Goal: Information Seeking & Learning: Learn about a topic

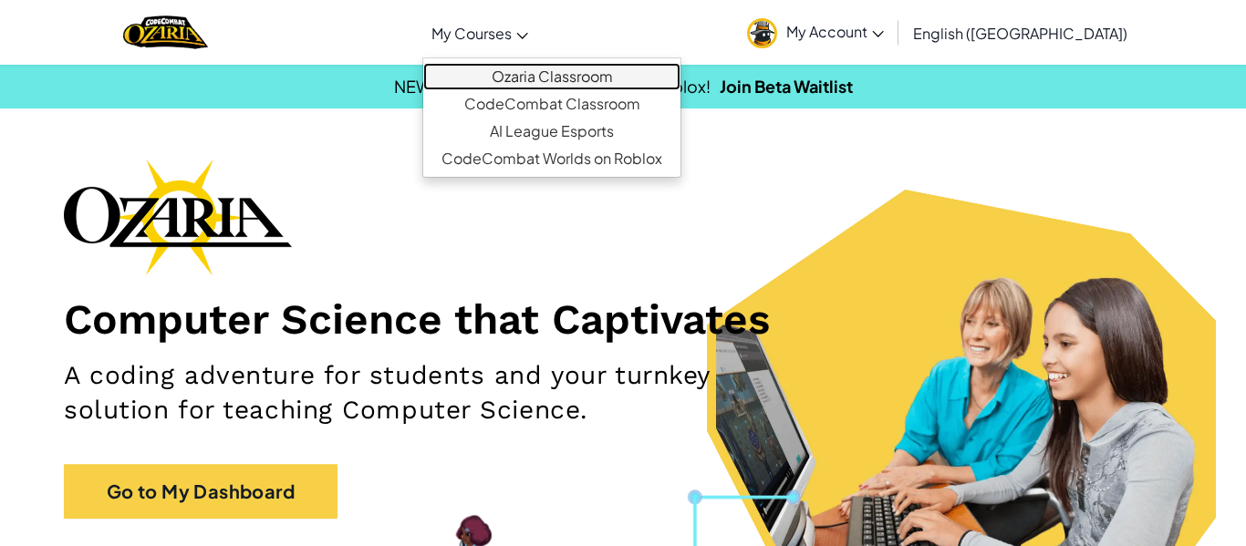
click at [576, 81] on link "Ozaria Classroom" at bounding box center [551, 76] width 257 height 27
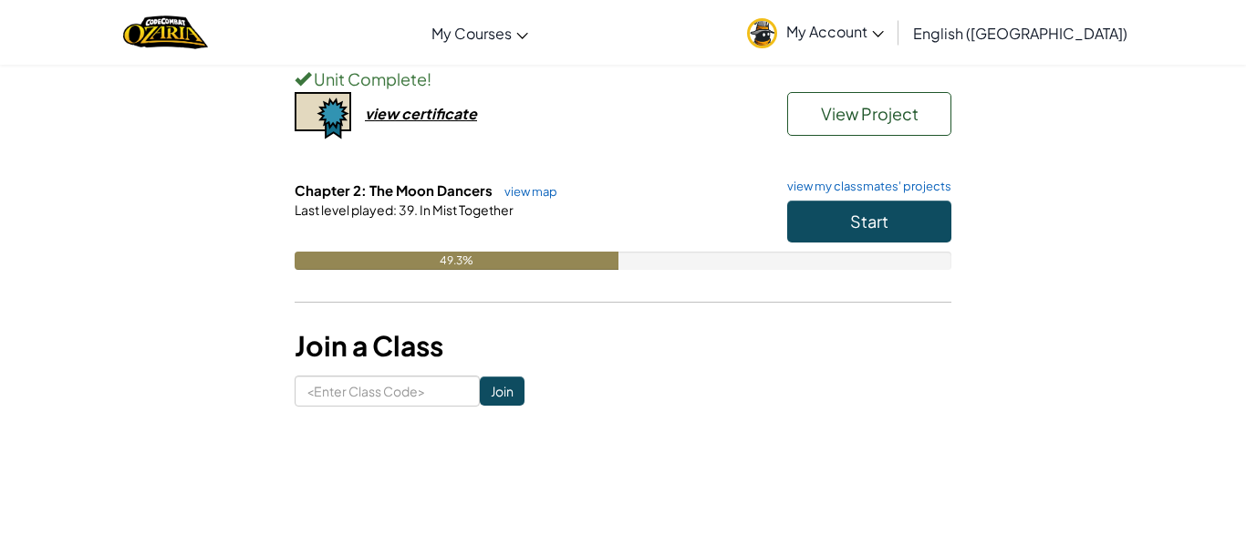
scroll to position [224, 0]
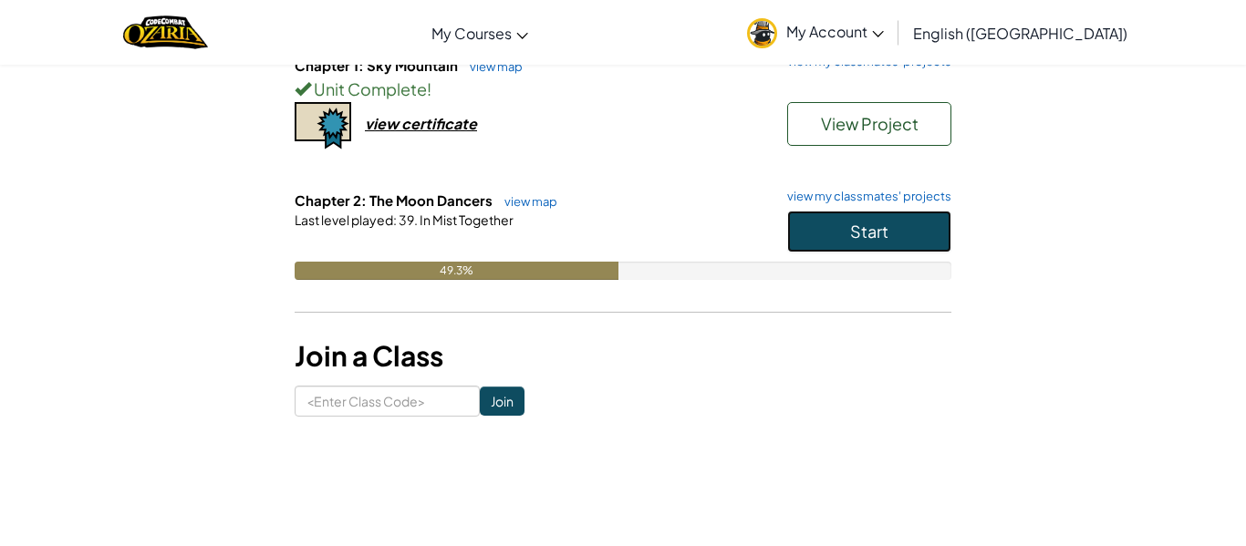
click at [855, 231] on span "Start" at bounding box center [869, 231] width 38 height 21
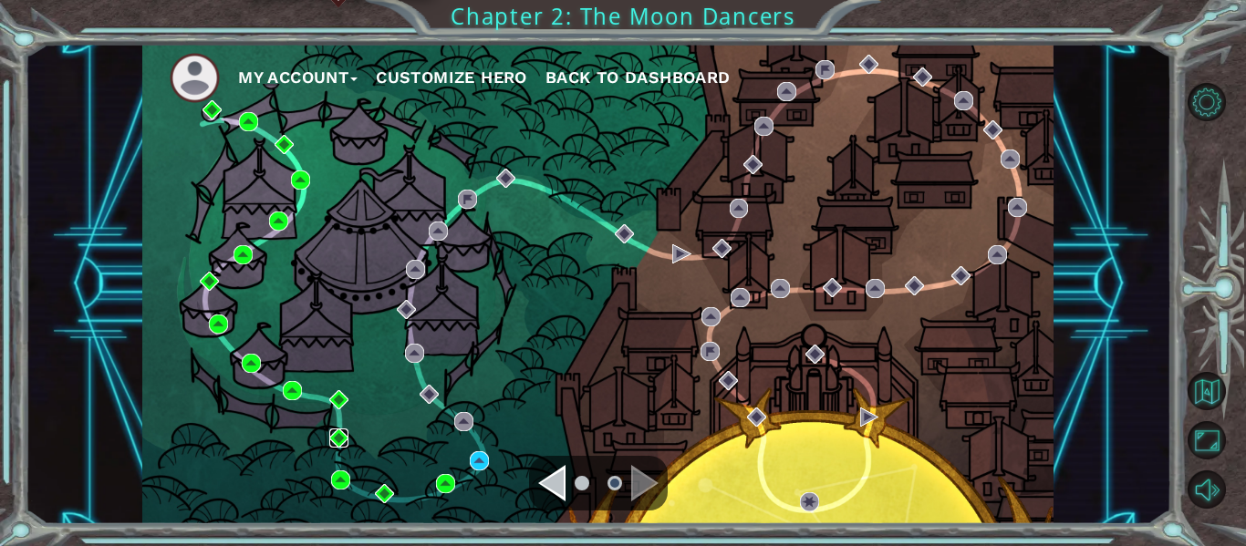
click at [339, 436] on img at bounding box center [338, 438] width 19 height 19
click at [294, 397] on img at bounding box center [292, 390] width 19 height 19
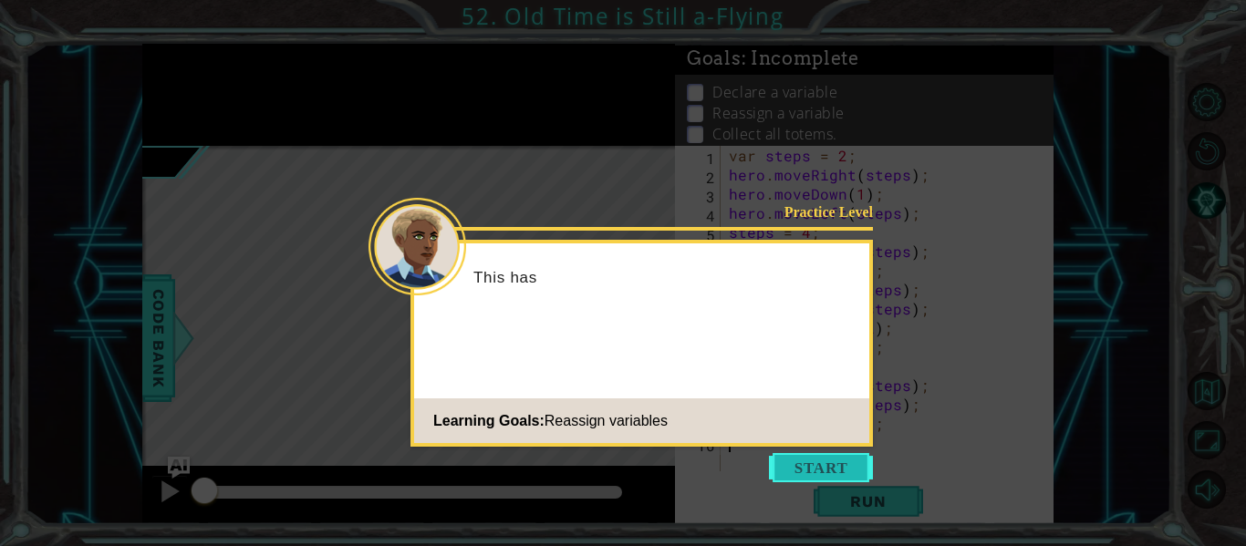
click at [826, 470] on button "Start" at bounding box center [821, 467] width 104 height 29
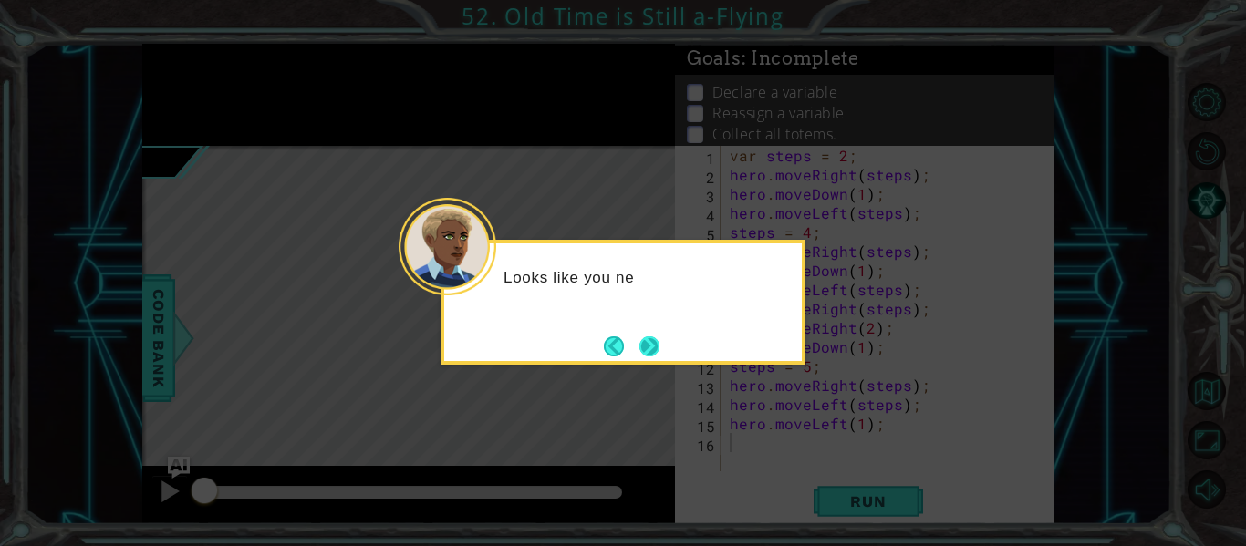
click at [639, 348] on button "Next" at bounding box center [649, 347] width 20 height 20
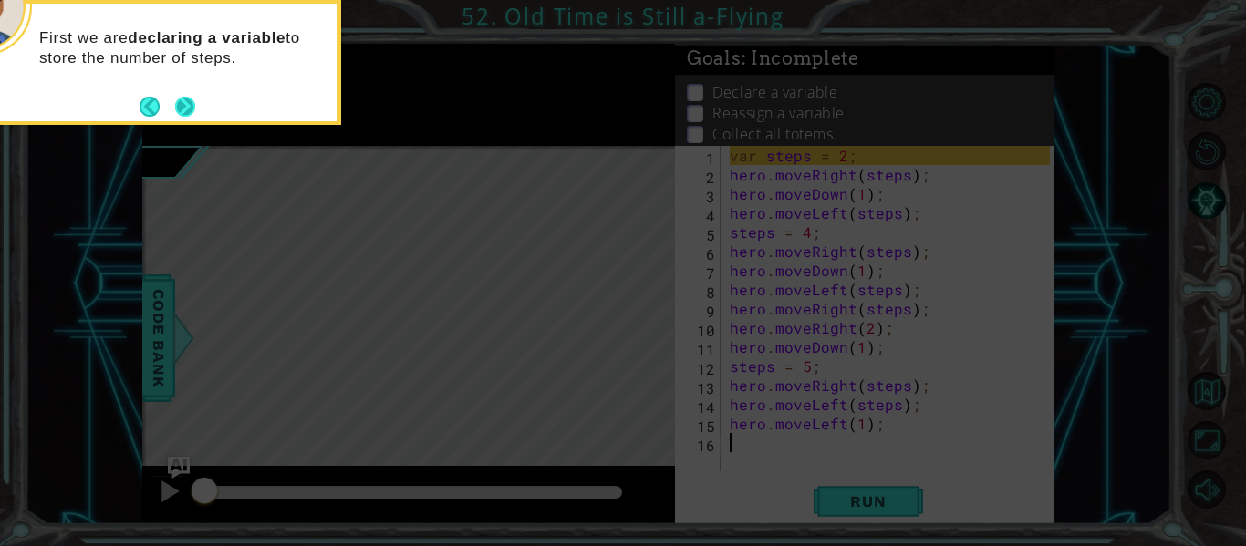
click at [184, 105] on button "Next" at bounding box center [185, 107] width 20 height 20
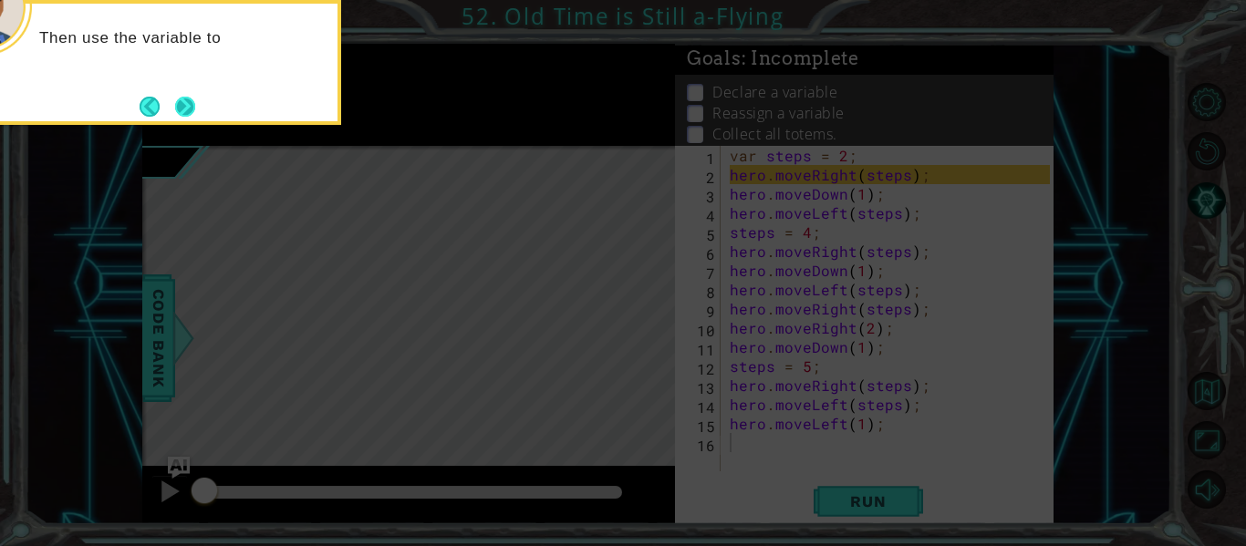
click at [183, 109] on button "Next" at bounding box center [185, 107] width 20 height 20
